Goal: Information Seeking & Learning: Learn about a topic

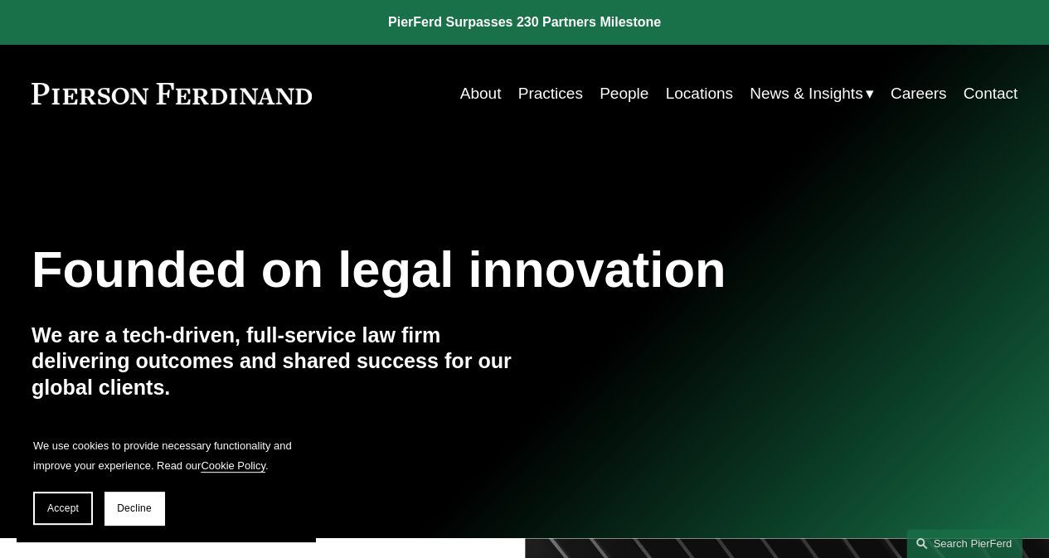
click at [675, 96] on link "Locations" at bounding box center [698, 94] width 67 height 32
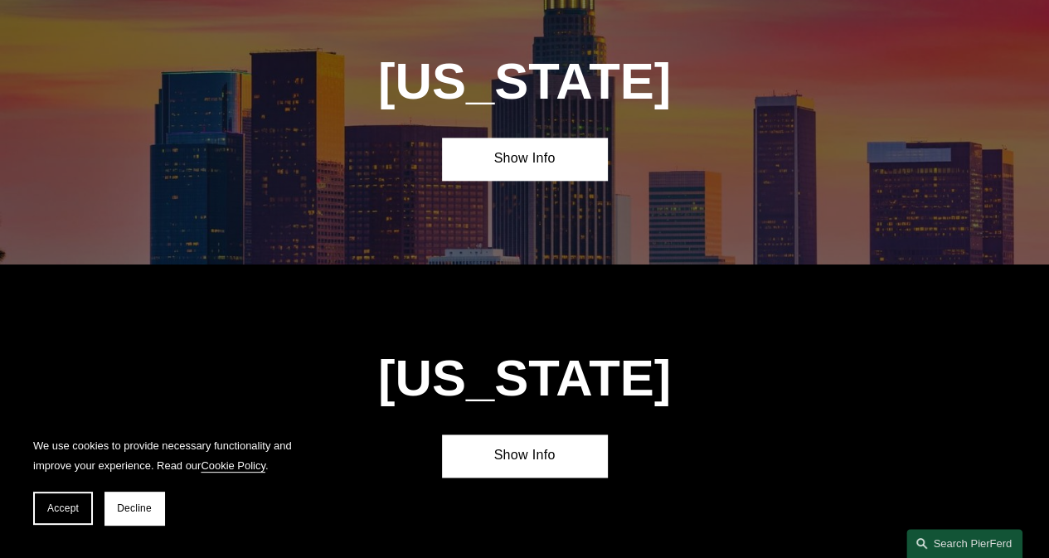
scroll to position [1168, 0]
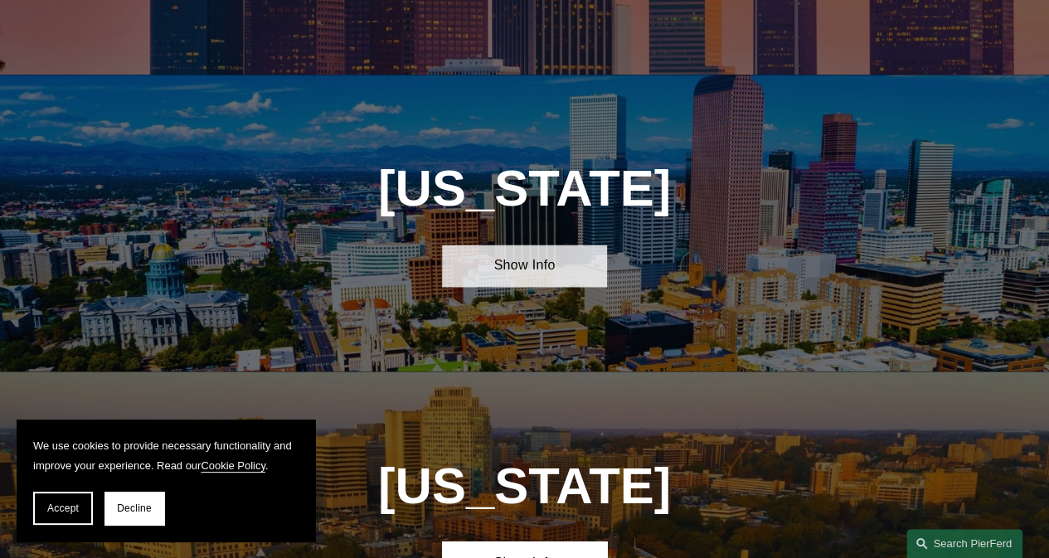
click at [538, 273] on link "Show Info" at bounding box center [524, 266] width 164 height 42
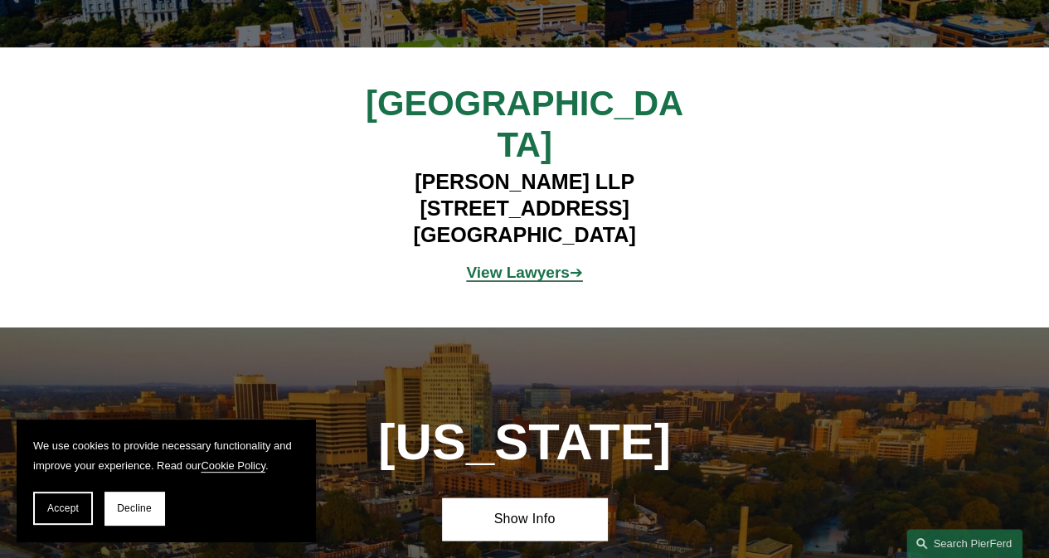
scroll to position [1572, 0]
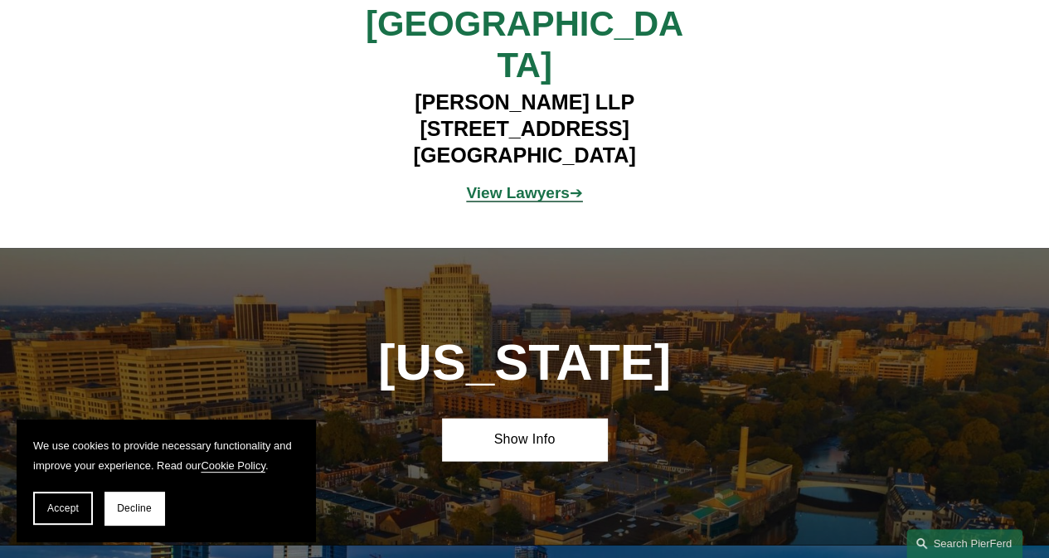
click at [524, 183] on strong "View Lawyers" at bounding box center [517, 191] width 103 height 17
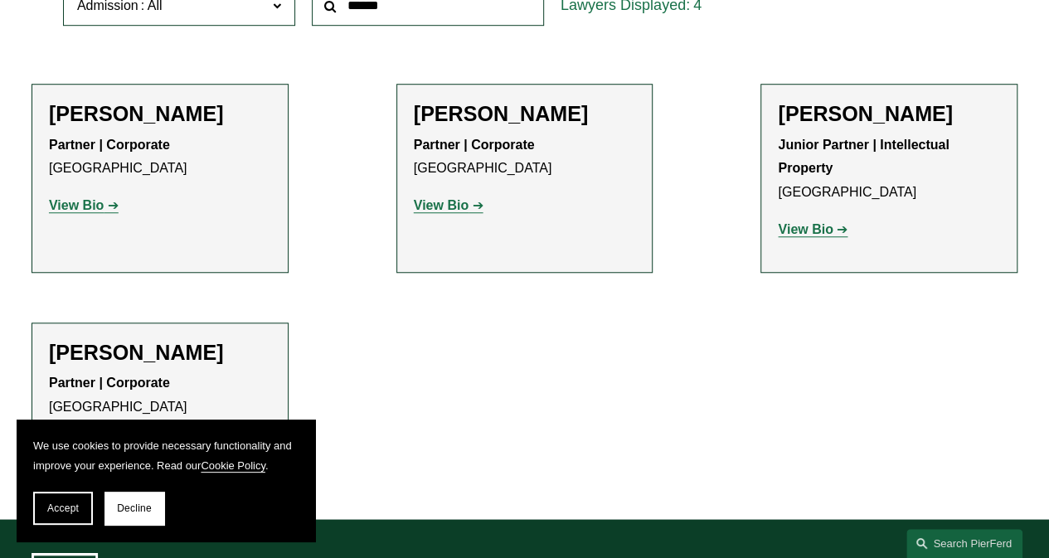
scroll to position [682, 0]
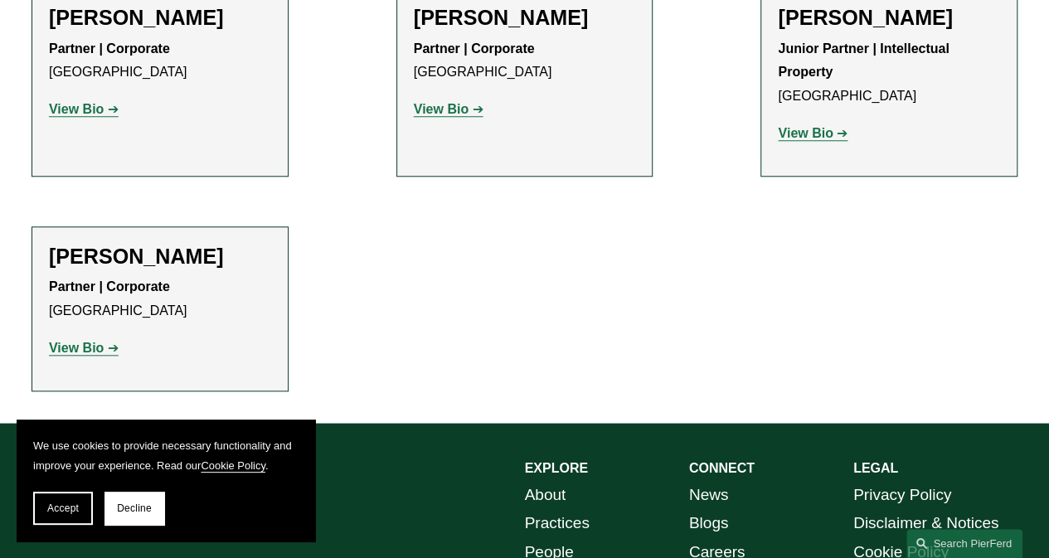
click at [98, 349] on strong "View Bio" at bounding box center [76, 348] width 55 height 14
click at [95, 116] on strong "View Bio" at bounding box center [76, 109] width 55 height 14
click at [807, 133] on strong "View Bio" at bounding box center [805, 133] width 55 height 14
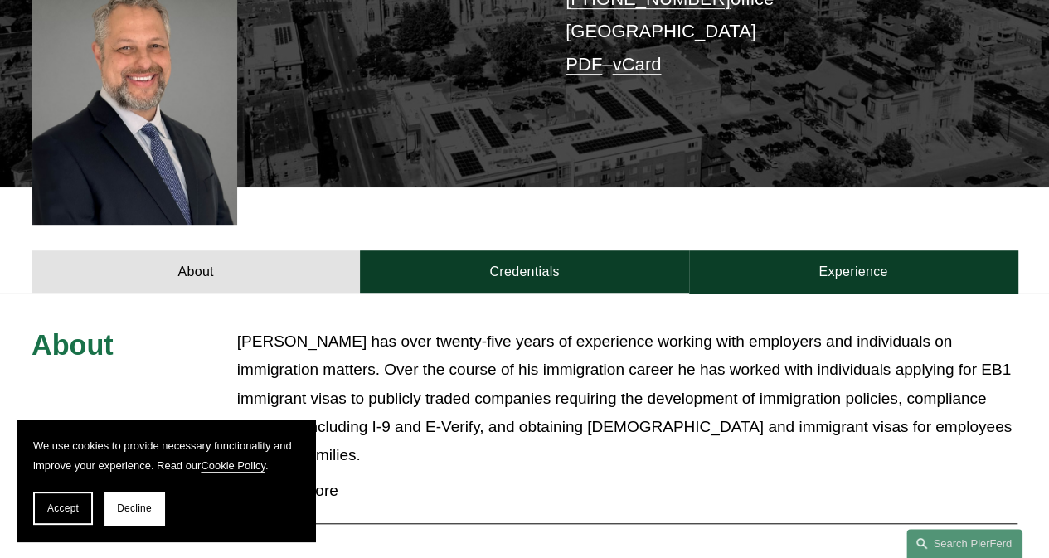
scroll to position [537, 0]
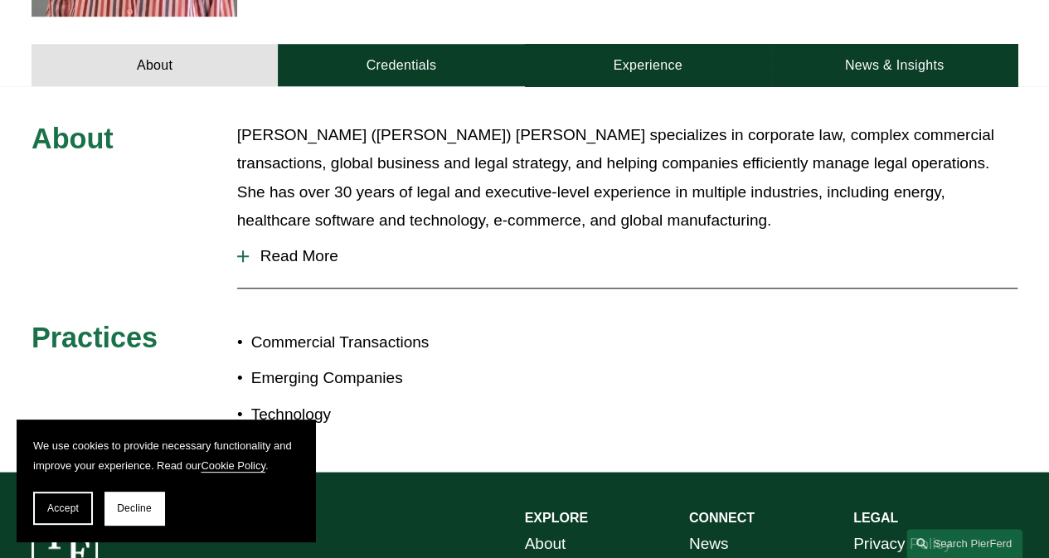
scroll to position [630, 0]
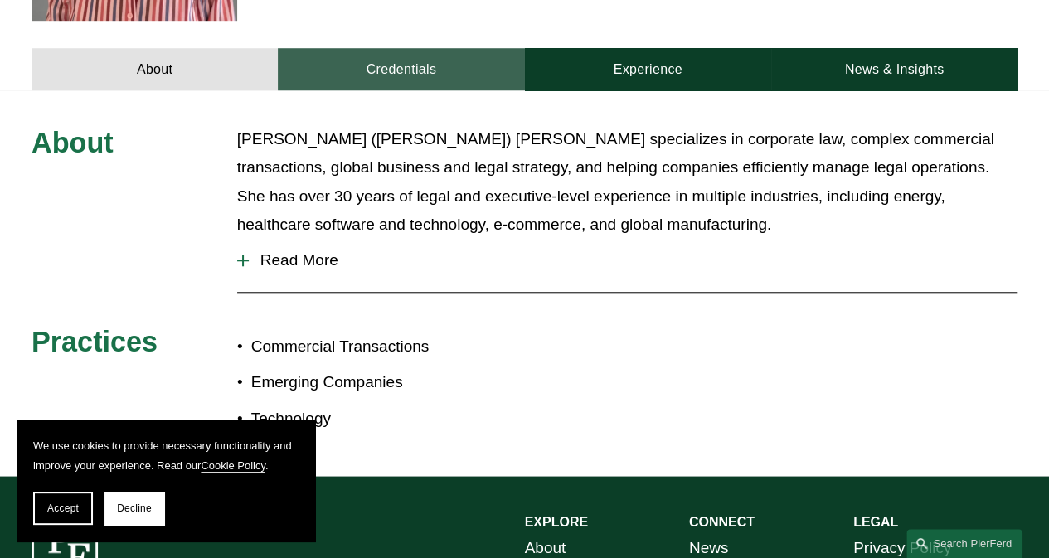
click at [398, 48] on link "Credentials" at bounding box center [401, 69] width 246 height 42
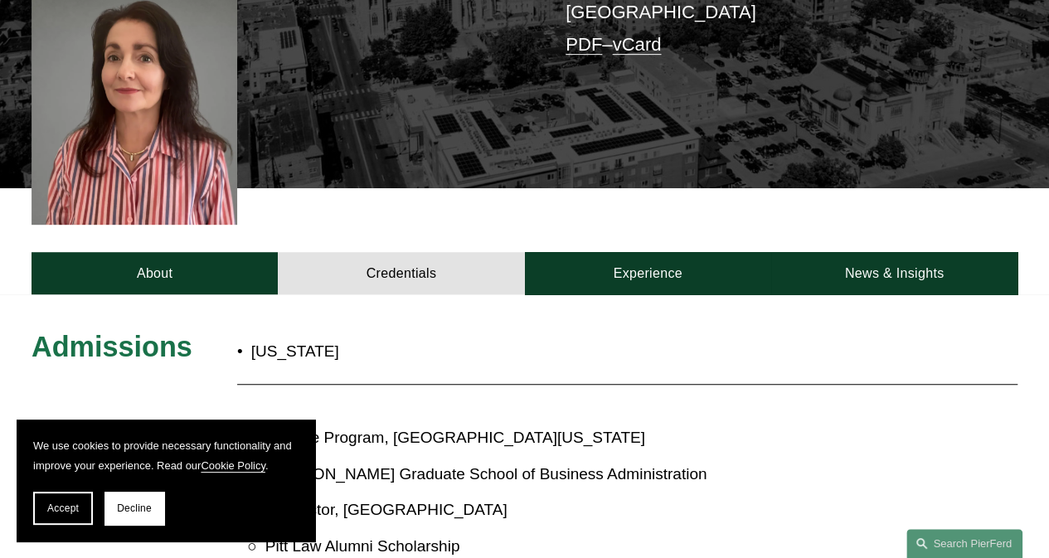
scroll to position [420, 0]
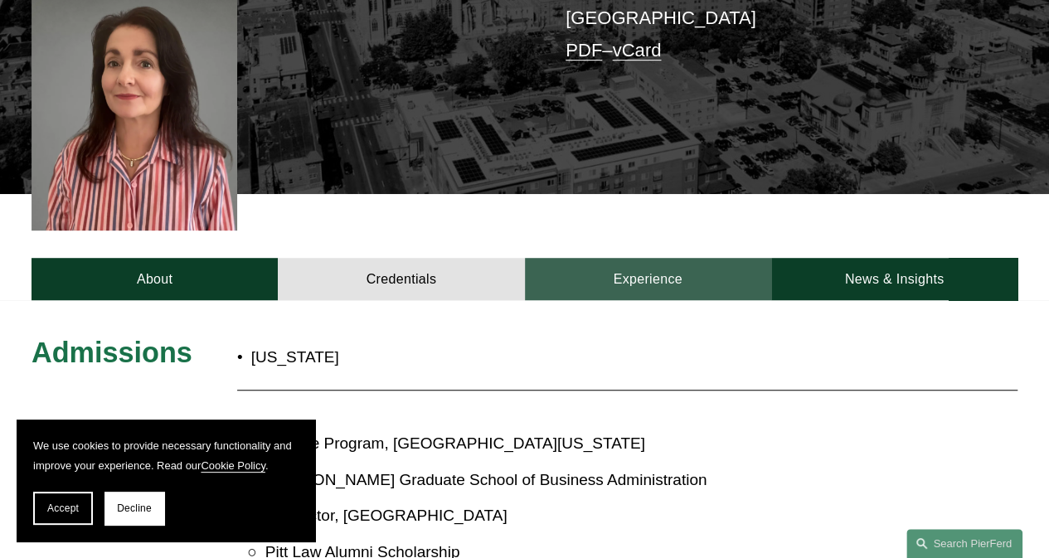
click at [661, 258] on link "Experience" at bounding box center [648, 279] width 246 height 42
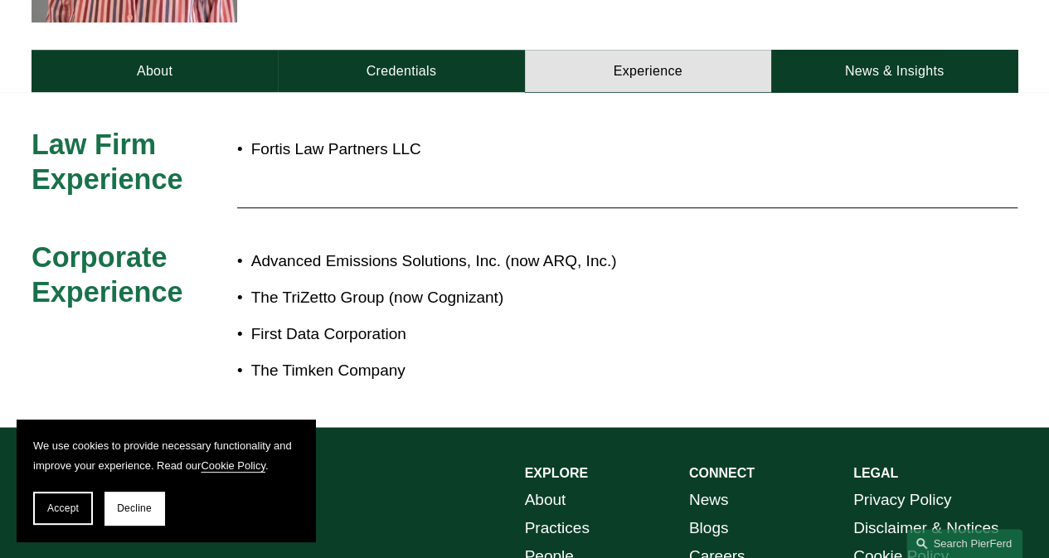
scroll to position [285, 0]
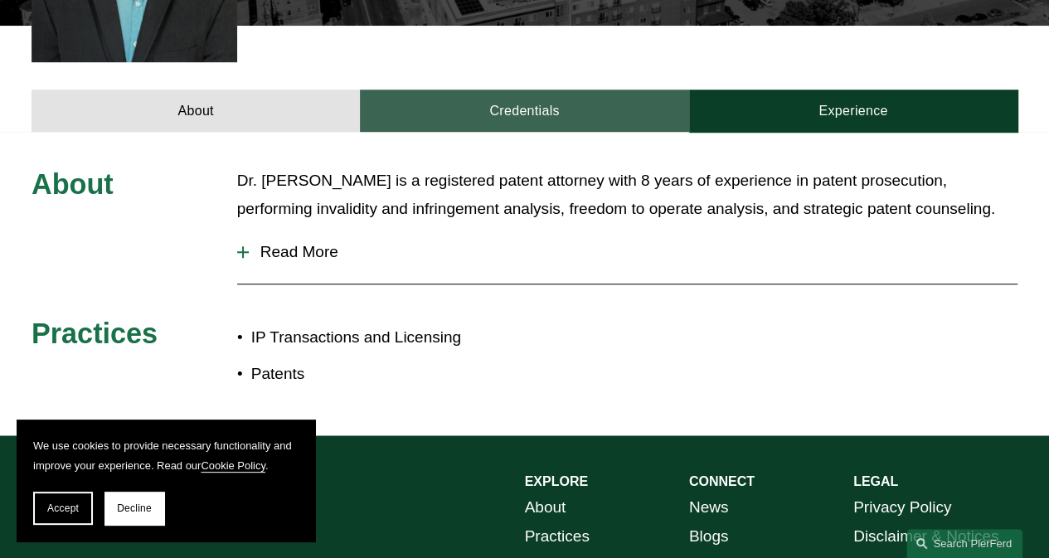
scroll to position [582, 0]
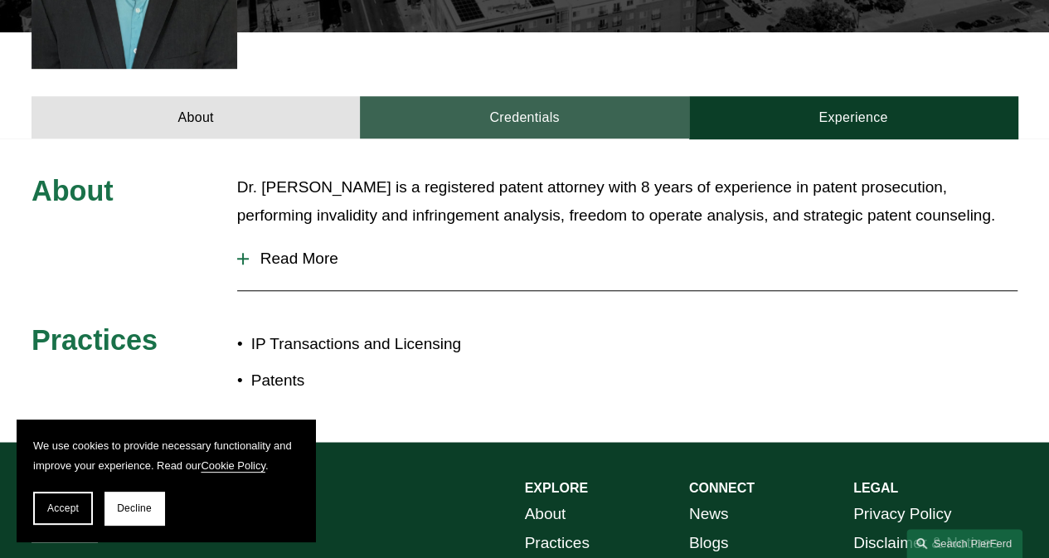
click at [532, 119] on link "Credentials" at bounding box center [524, 117] width 328 height 42
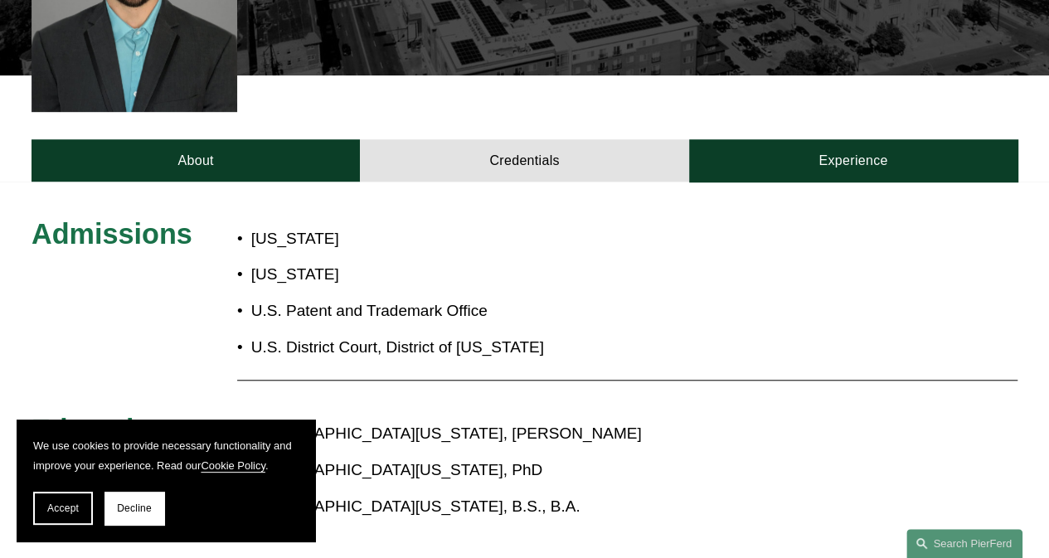
scroll to position [511, 0]
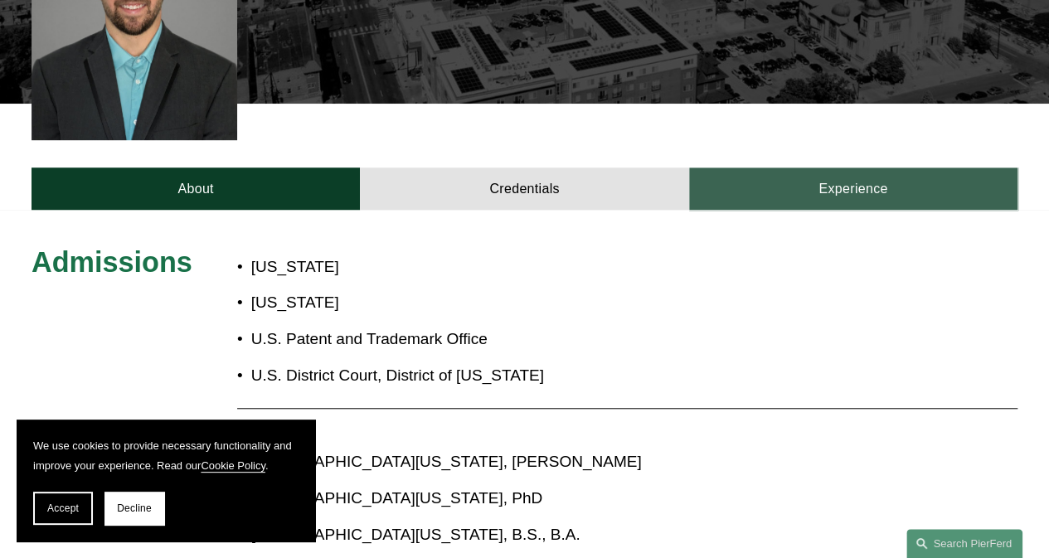
click at [867, 177] on link "Experience" at bounding box center [853, 188] width 328 height 42
